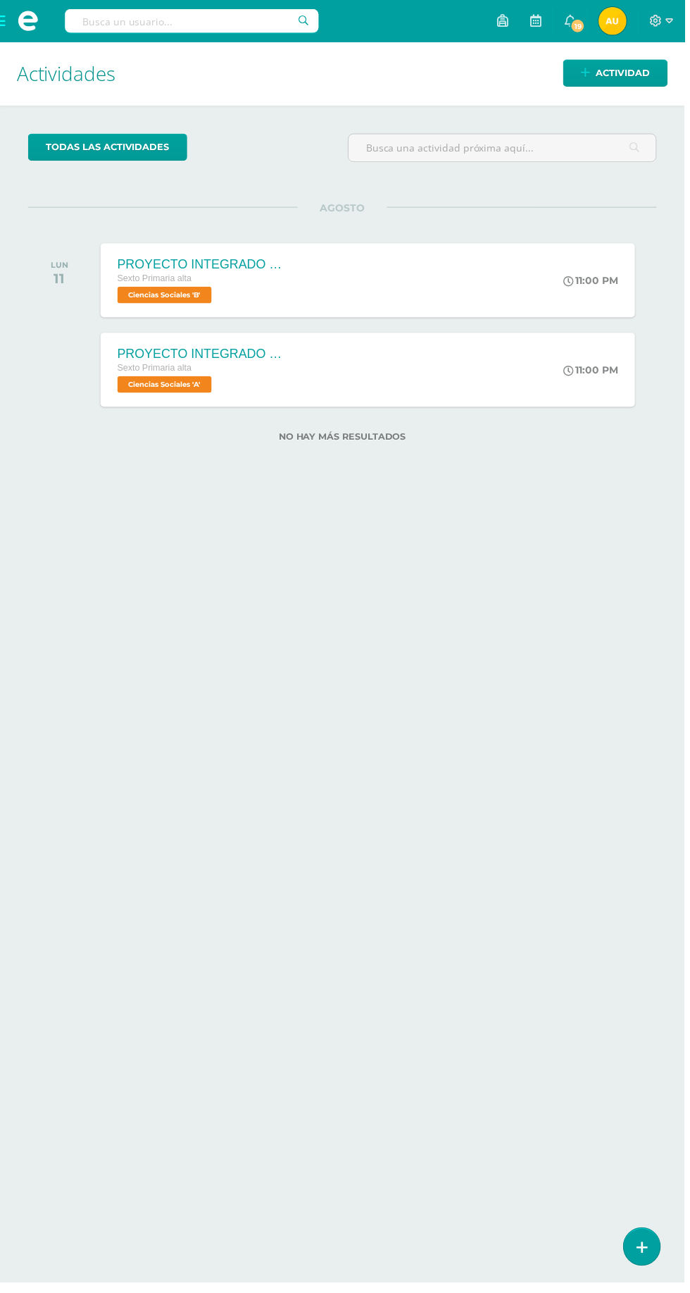
click at [640, 1285] on div "Actividades Actividad todas las Actividades No tienes actividades Échale un vis…" at bounding box center [345, 667] width 702 height 1250
click at [645, 1267] on link at bounding box center [647, 1256] width 37 height 37
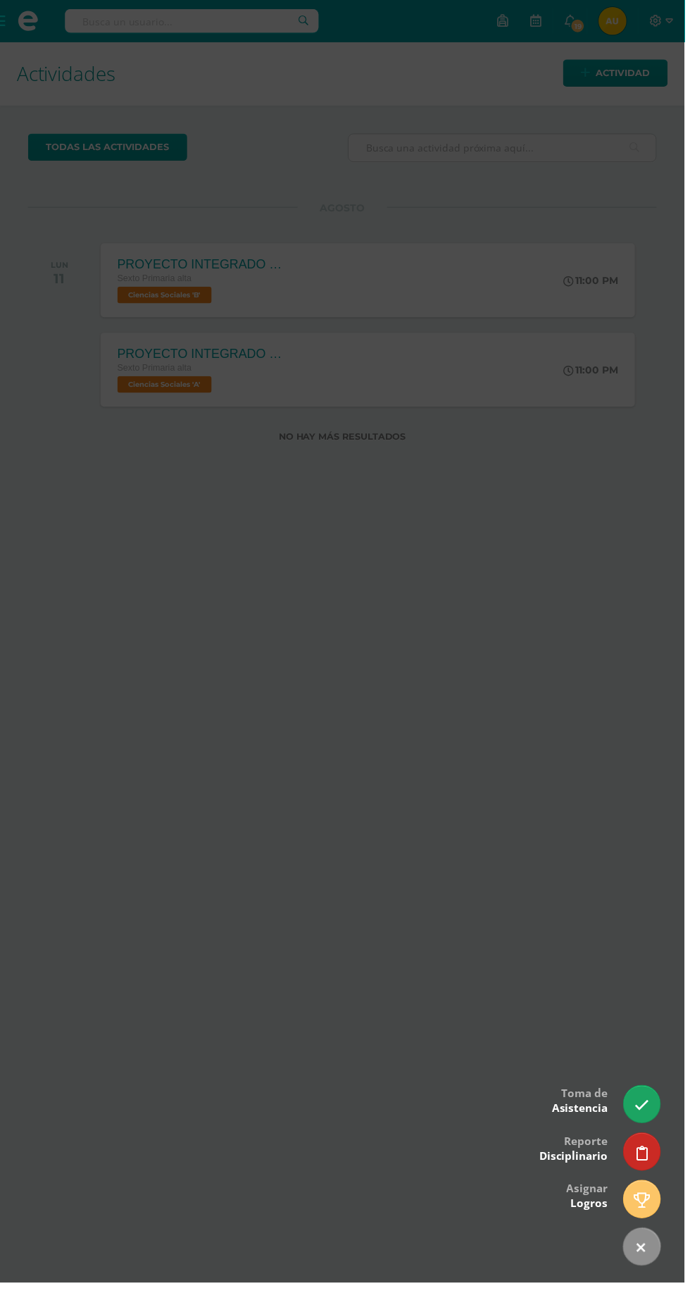
click at [649, 1121] on icon at bounding box center [647, 1114] width 15 height 15
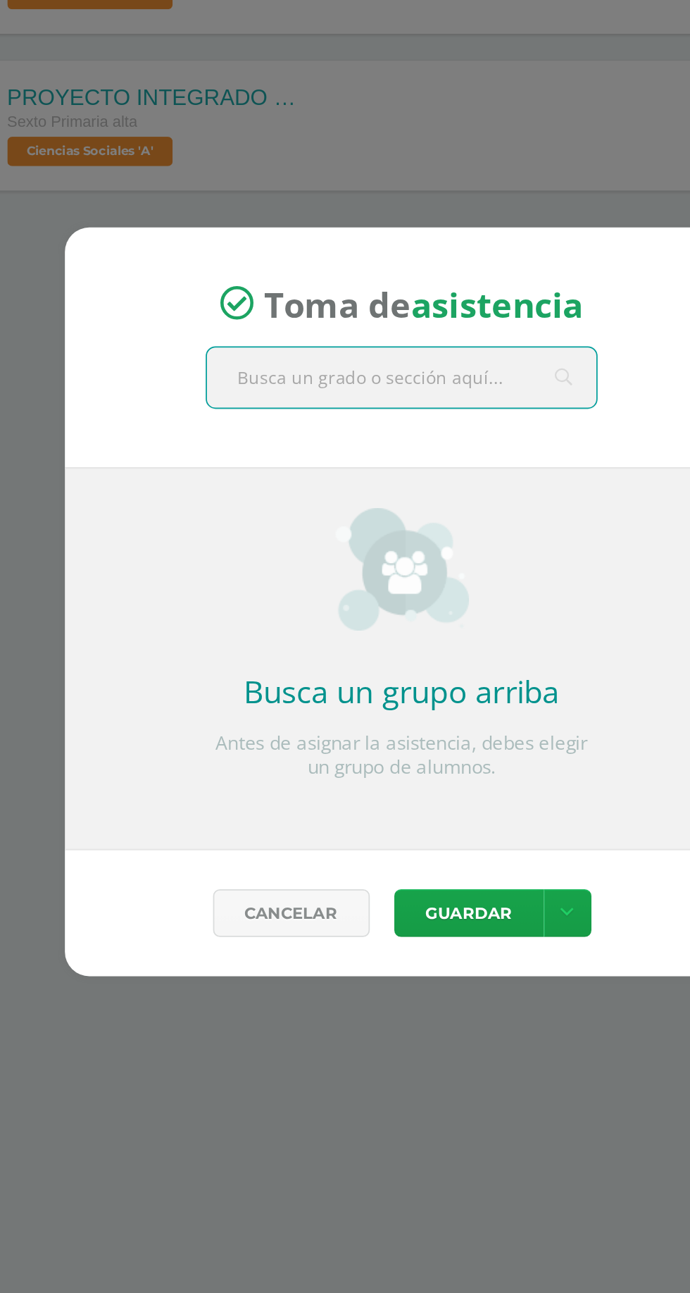
click at [390, 515] on input "text" at bounding box center [345, 517] width 224 height 35
click at [269, 528] on input "text" at bounding box center [345, 517] width 224 height 35
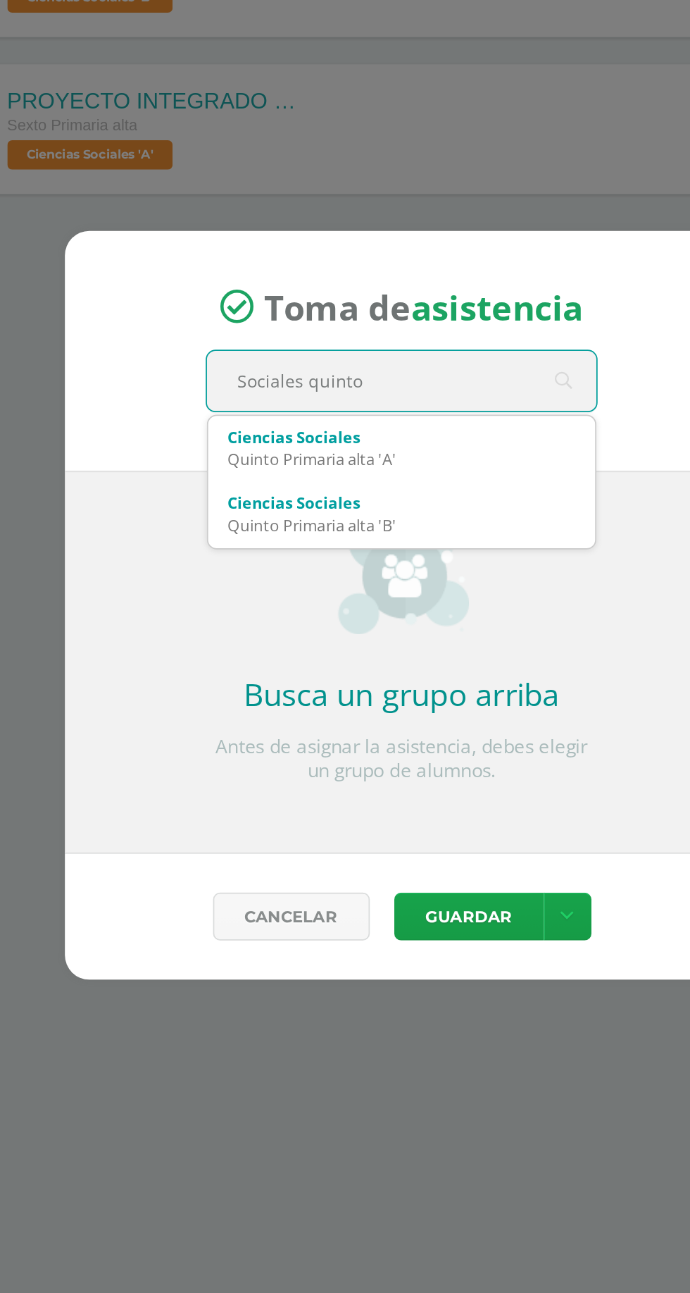
type input "Sociales quinto B"
click at [265, 595] on div "Quinto Primaria alta 'B'" at bounding box center [345, 600] width 200 height 13
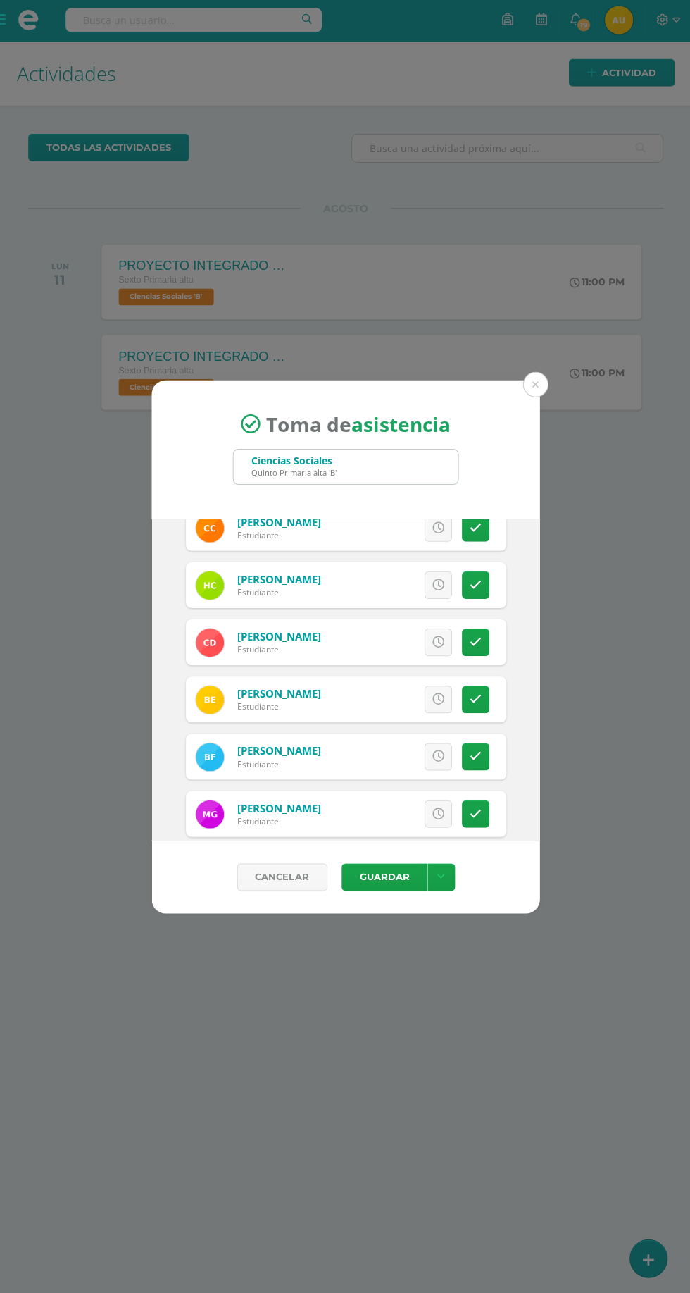
scroll to position [182, 0]
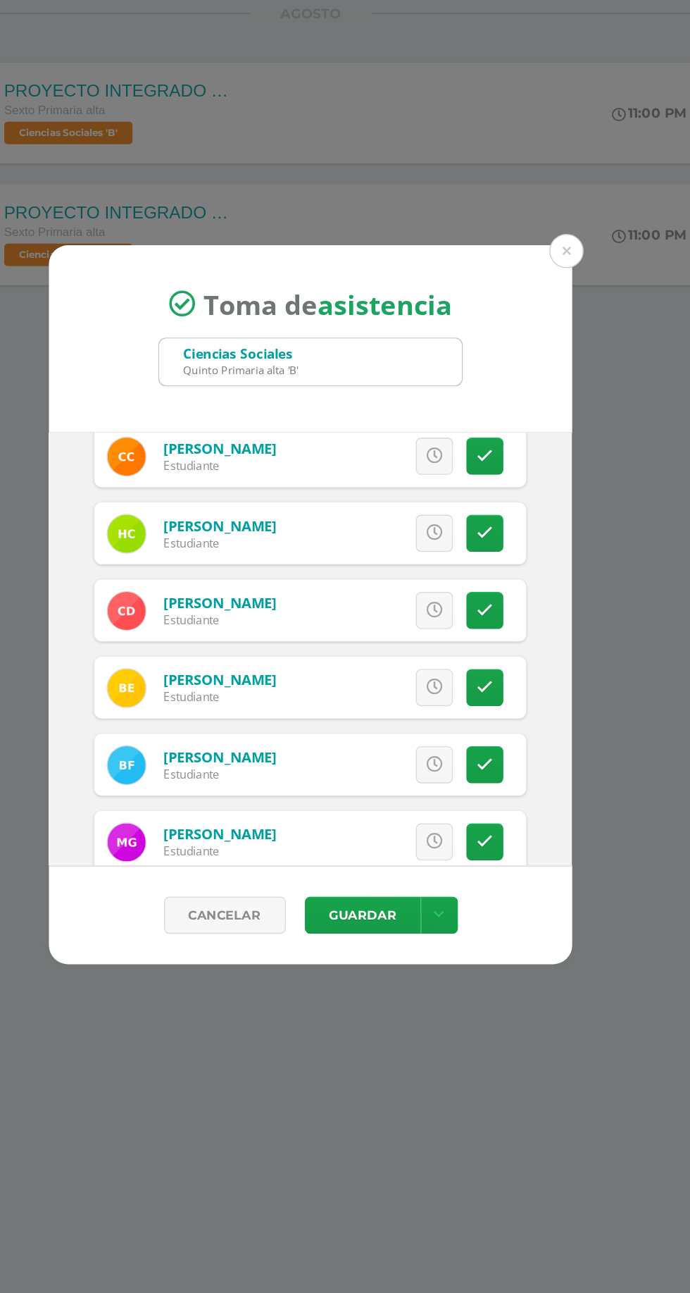
click at [475, 659] on link at bounding box center [474, 650] width 27 height 27
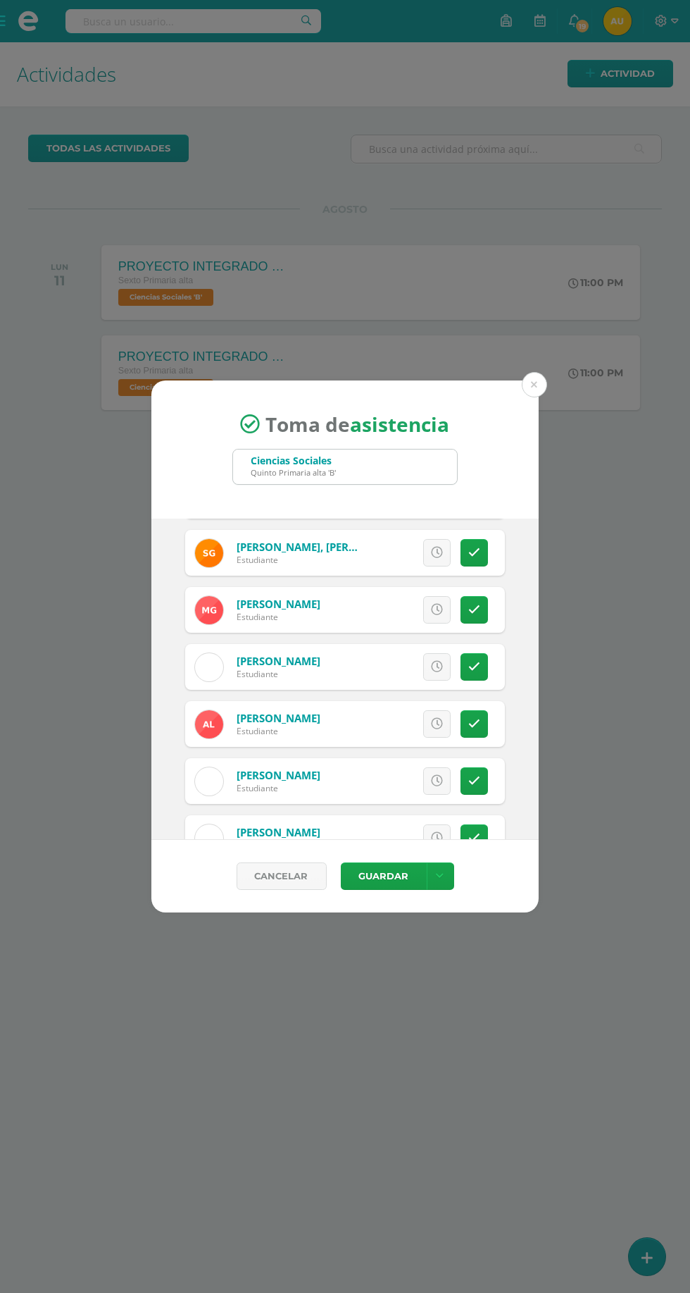
scroll to position [517, 0]
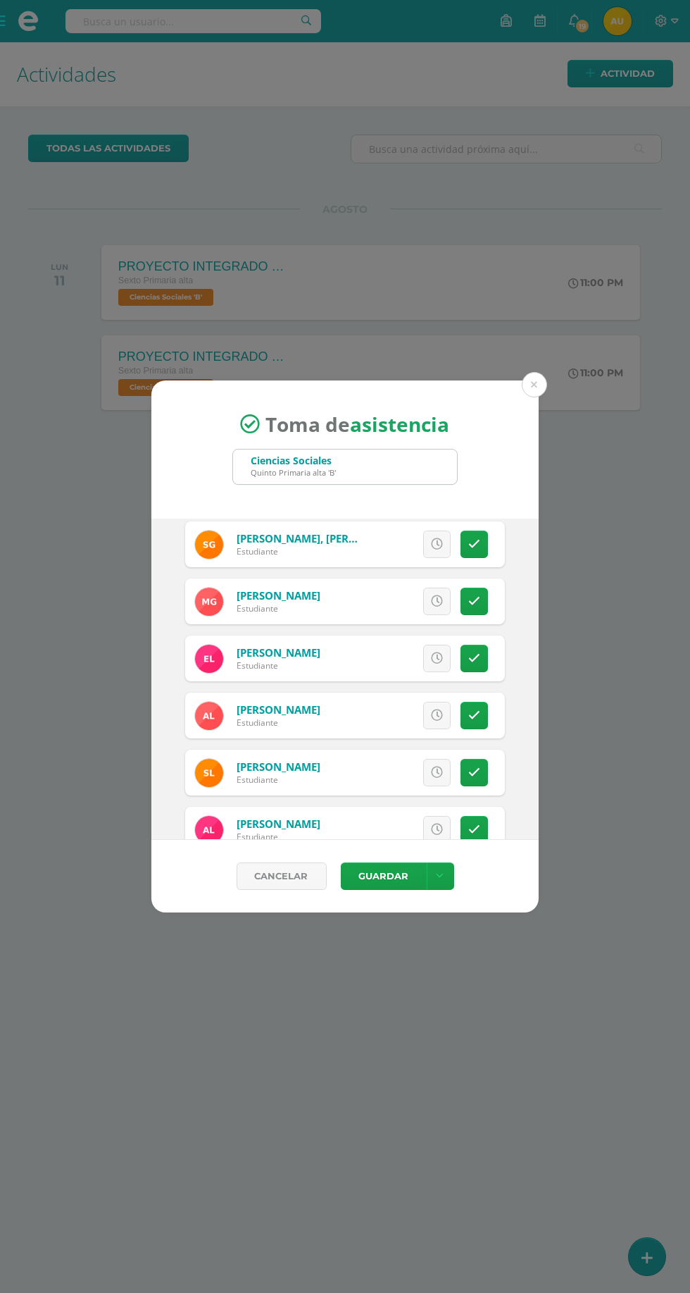
click at [475, 715] on icon at bounding box center [474, 715] width 12 height 12
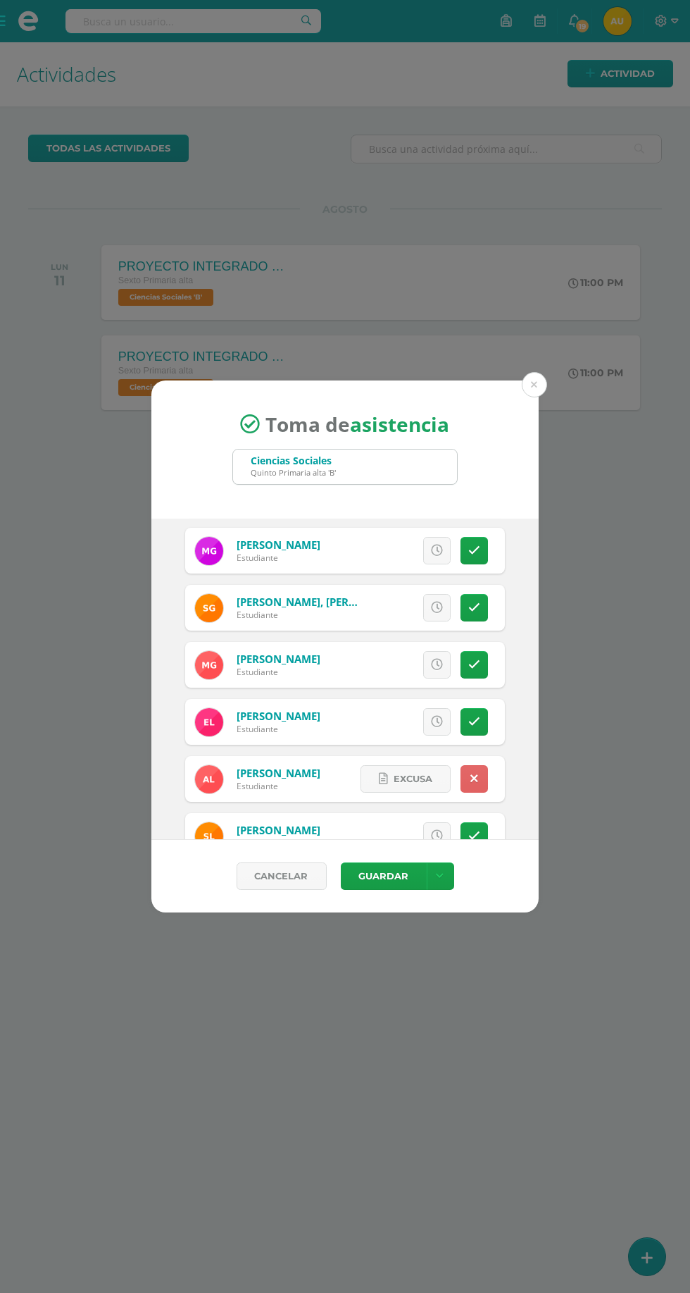
scroll to position [780, 0]
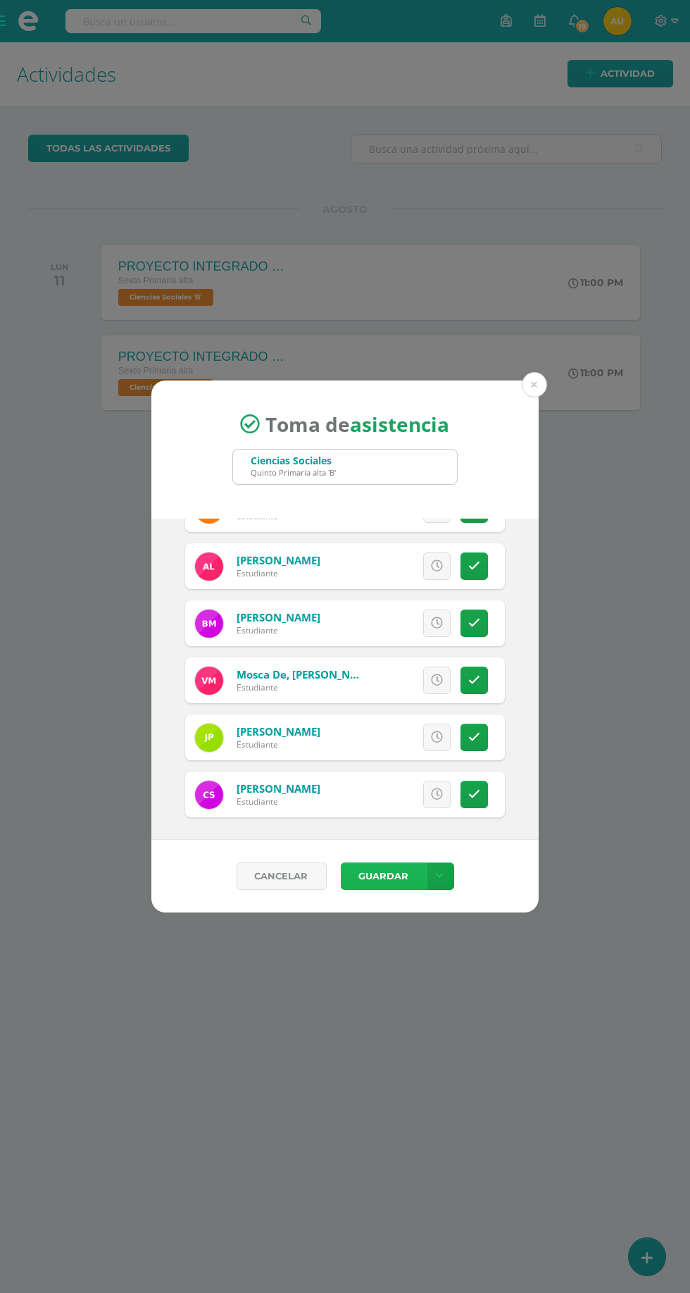
click at [386, 876] on button "Guardar" at bounding box center [384, 875] width 86 height 27
